Goal: Navigation & Orientation: Find specific page/section

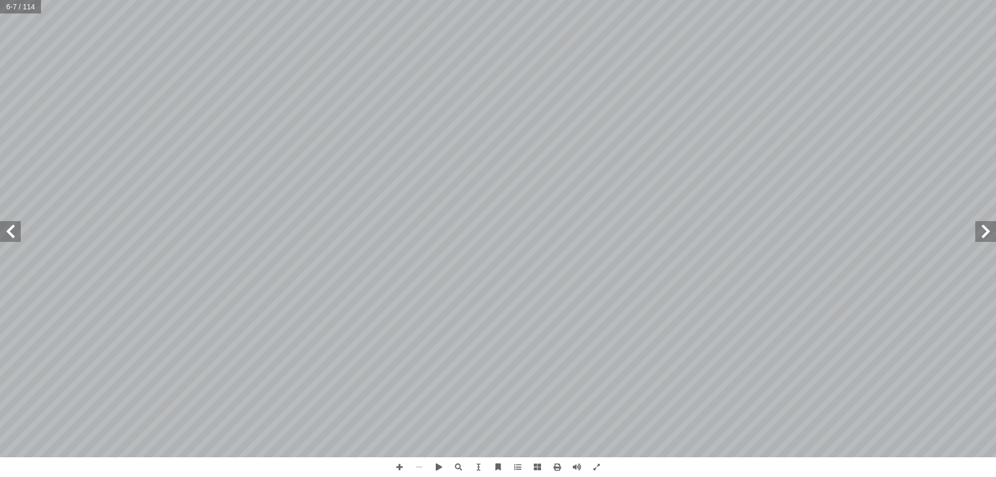
click at [8, 235] on span at bounding box center [10, 231] width 21 height 21
click at [990, 232] on span at bounding box center [985, 231] width 21 height 21
click at [400, 466] on span at bounding box center [399, 467] width 20 height 20
